Goal: Navigation & Orientation: Find specific page/section

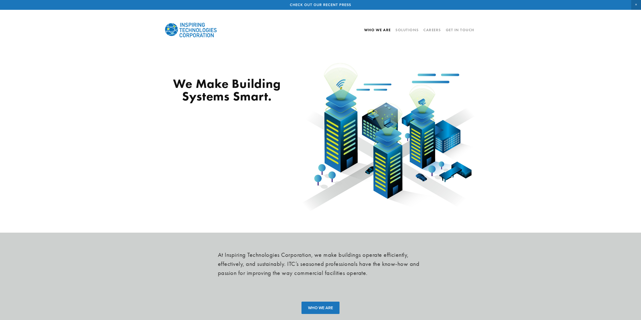
click at [388, 30] on link "Who We Are" at bounding box center [377, 30] width 27 height 9
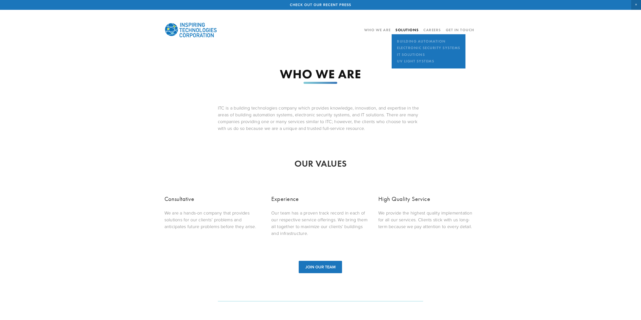
click at [402, 29] on link "Solutions" at bounding box center [406, 30] width 23 height 5
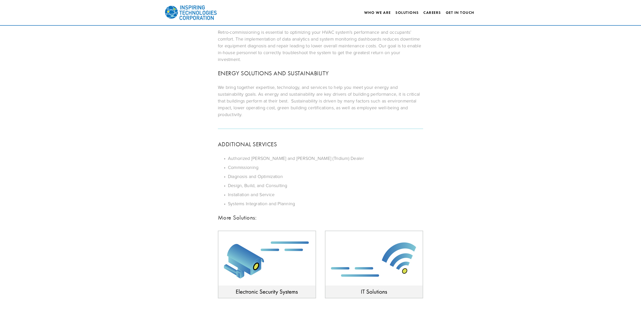
scroll to position [70, 0]
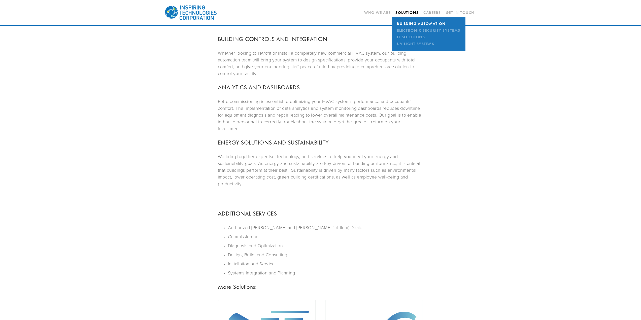
click at [407, 24] on link "Building Automation" at bounding box center [428, 24] width 66 height 7
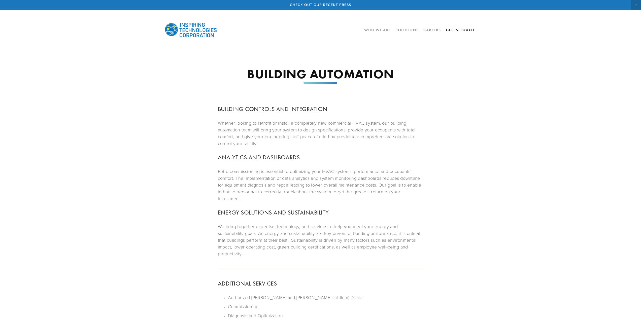
click at [451, 28] on link "Get In Touch" at bounding box center [460, 30] width 28 height 9
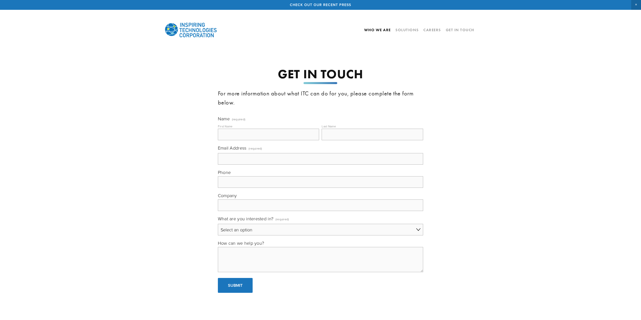
click at [376, 30] on link "Who We Are" at bounding box center [377, 30] width 27 height 9
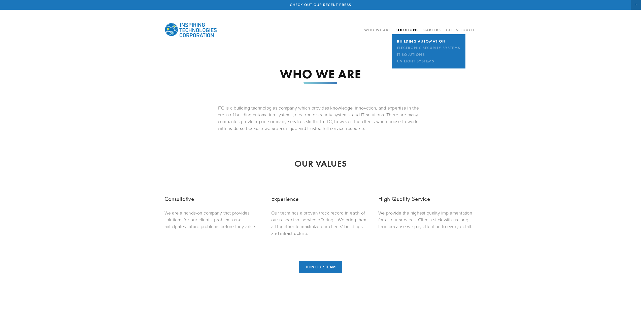
click at [409, 42] on link "Building Automation" at bounding box center [428, 41] width 66 height 7
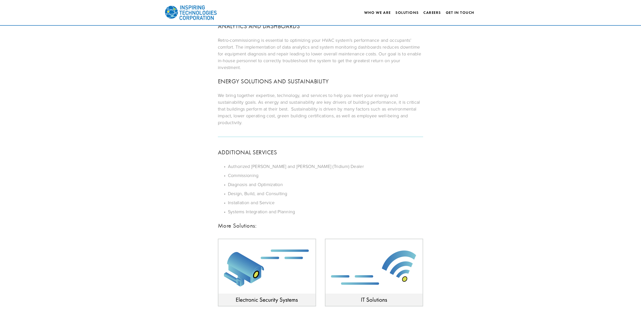
scroll to position [95, 0]
